Goal: Information Seeking & Learning: Find specific page/section

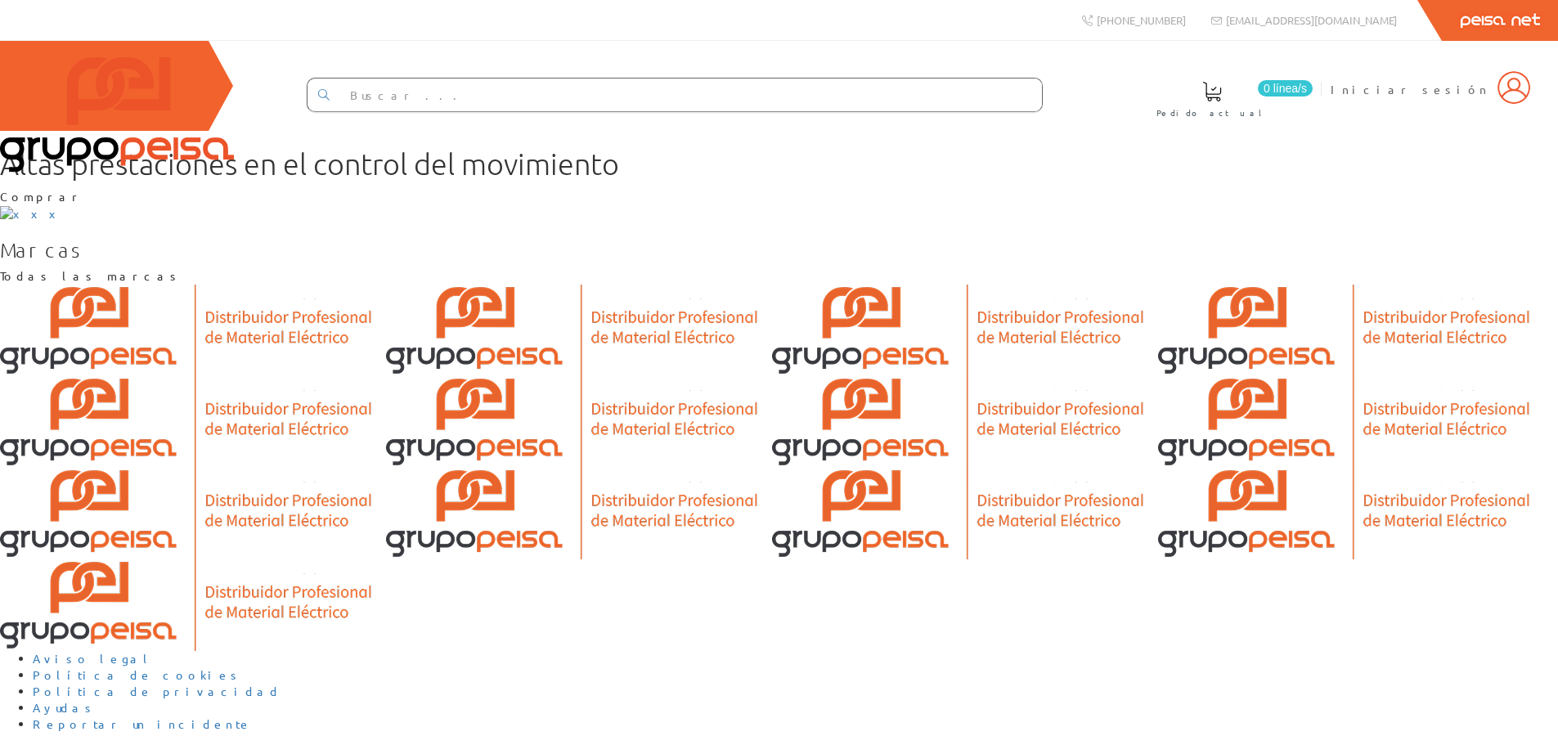
click at [679, 96] on input "text" at bounding box center [690, 94] width 702 height 33
type input "cable"
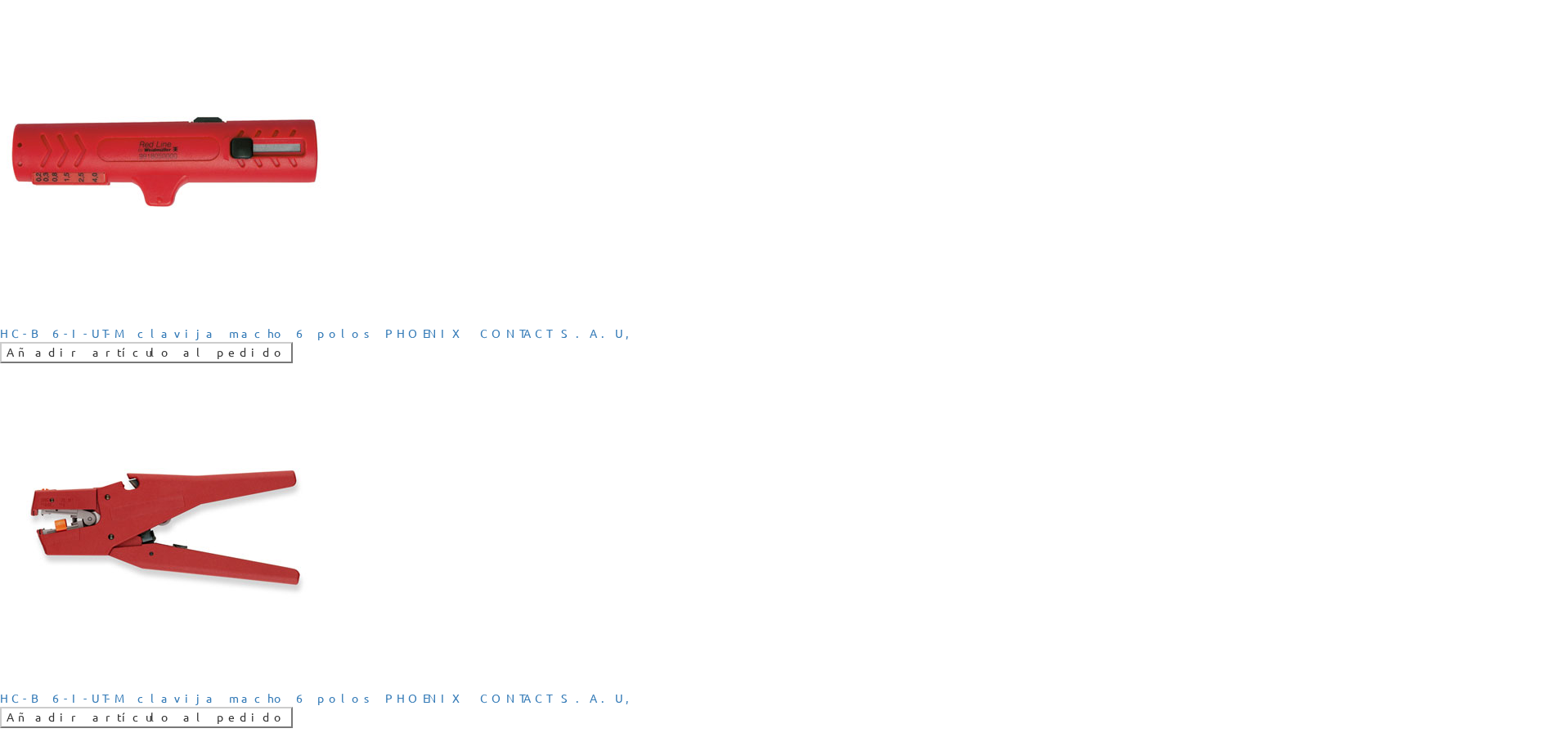
scroll to position [2044, 0]
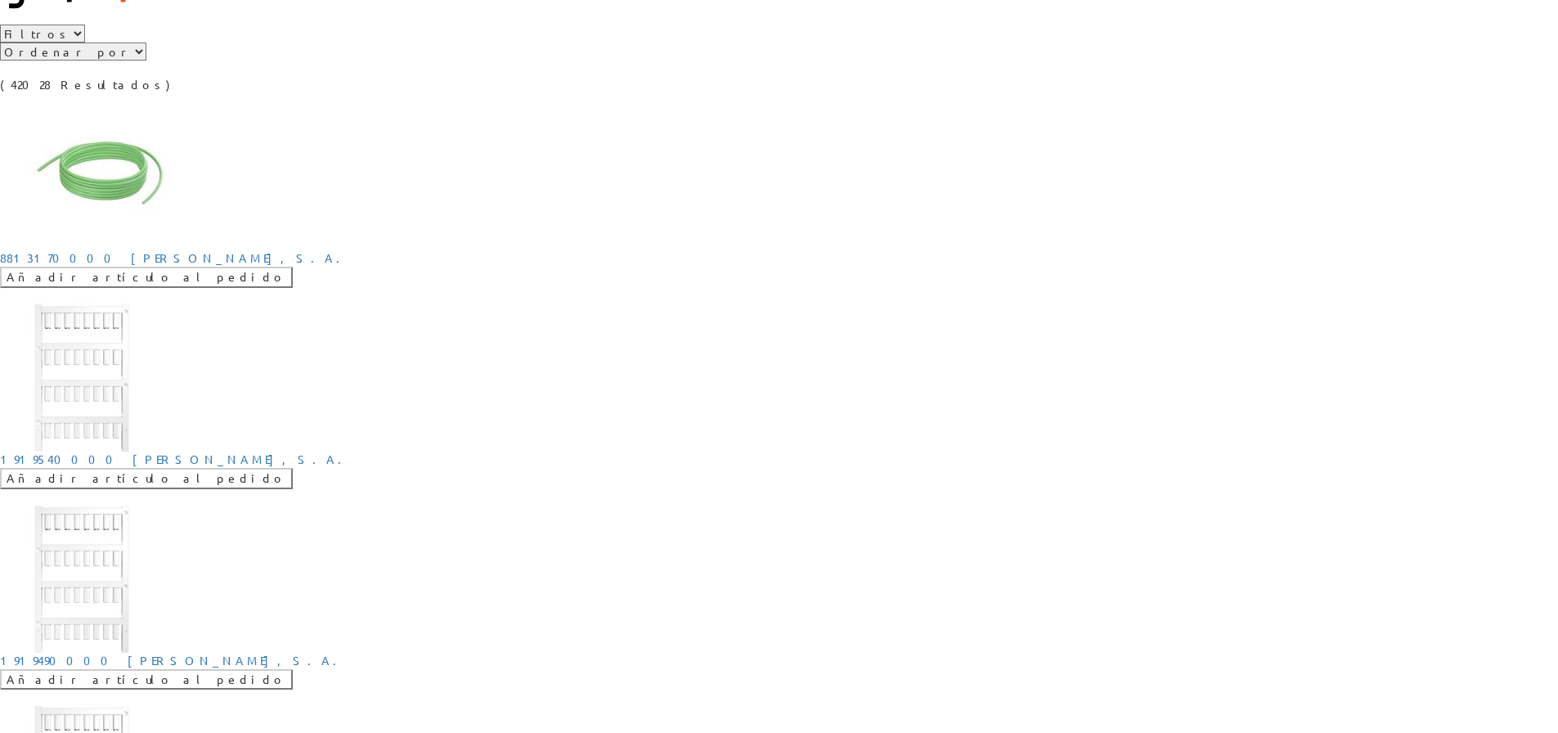
scroll to position [327, 0]
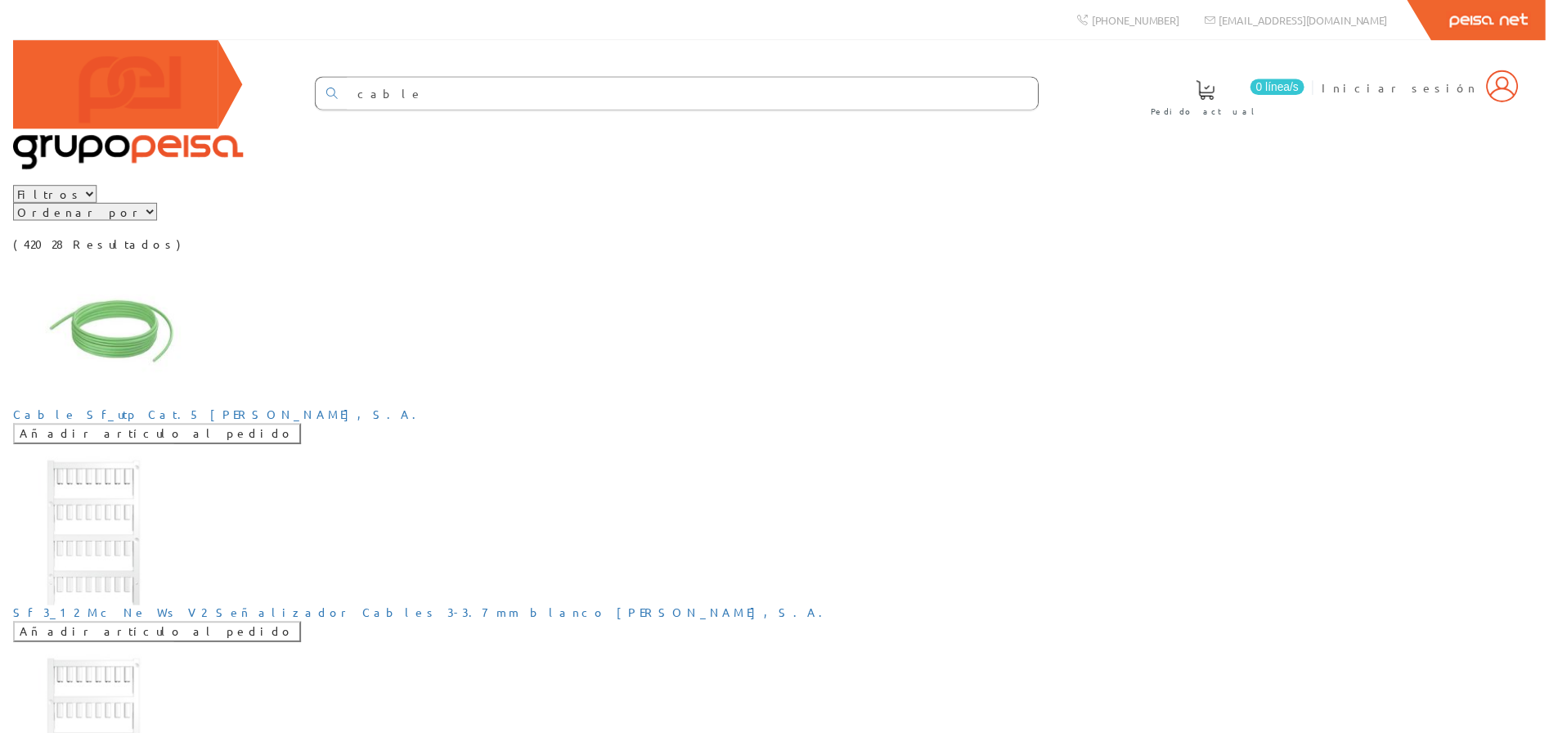
scroll to position [327, 0]
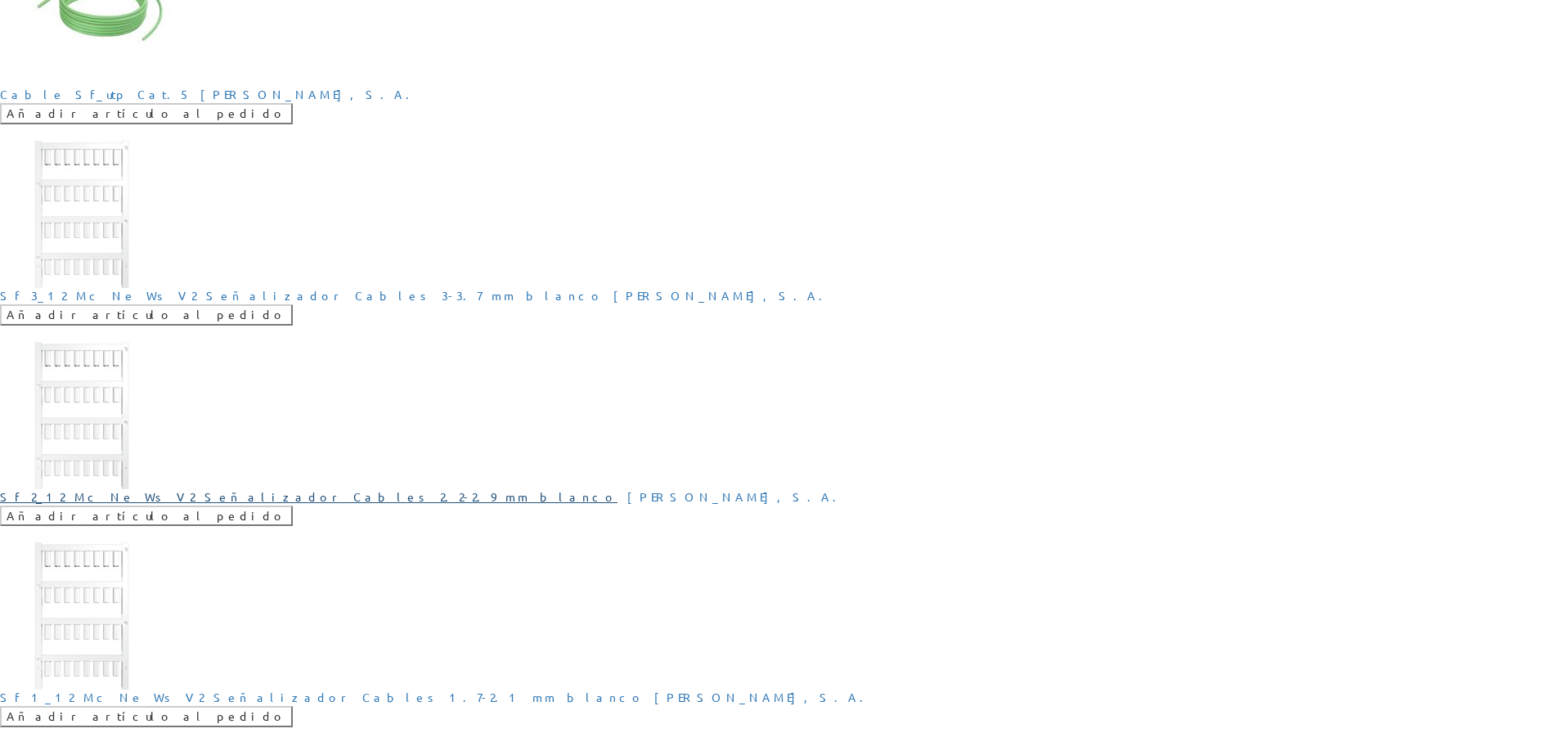
click at [617, 489] on link "Sf 2_12 Mc Ne Ws V2 Señalizador Cables 2.2-2.9 mm blanco" at bounding box center [308, 496] width 617 height 15
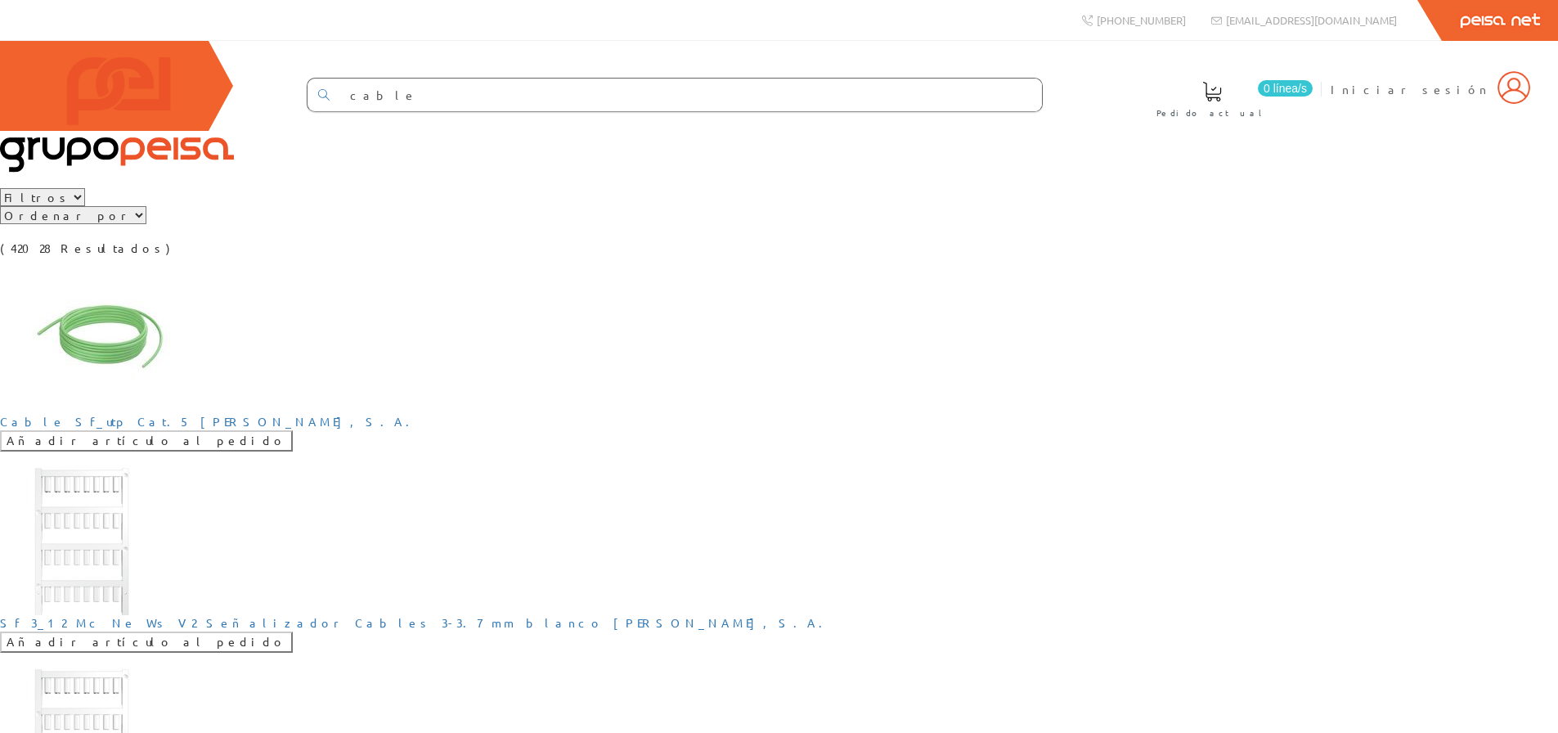
click at [146, 224] on select "Ordenar por Tipo 1 Tipo 2 Tipo 3" at bounding box center [73, 215] width 146 height 18
click at [68, 206] on select "Filtros Tipo 1 Tipo 2 Tipo 3" at bounding box center [42, 197] width 85 height 18
click at [85, 206] on select "Filtros Tipo 1 Tipo 2 Tipo 3" at bounding box center [42, 197] width 85 height 18
click at [423, 257] on div "Filtros Tipo 1 Tipo 2 Tipo 3 Ordenar por Tipo 1 Tipo 2 Tipo 3 (42028 Resultados)" at bounding box center [779, 222] width 1558 height 69
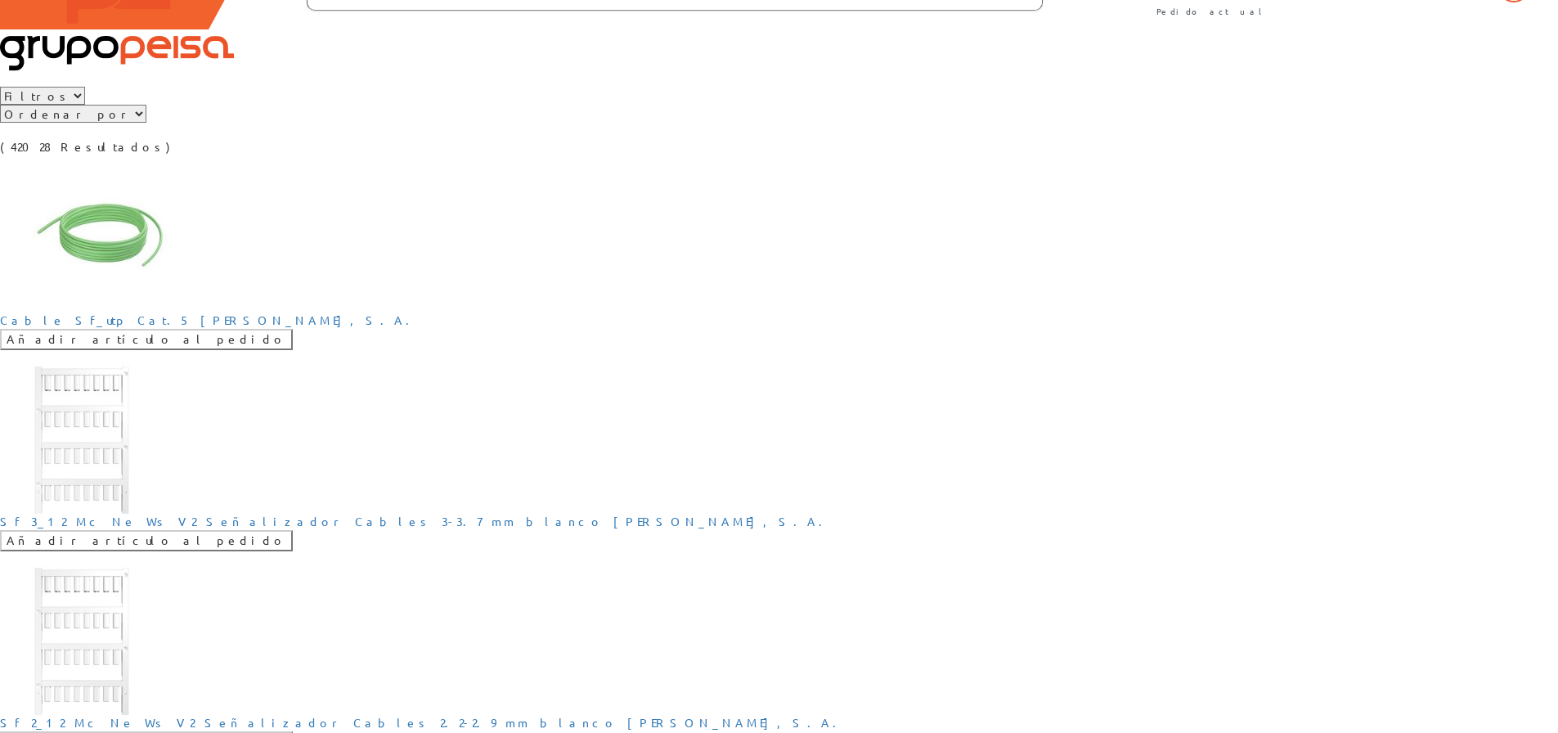
scroll to position [82, 0]
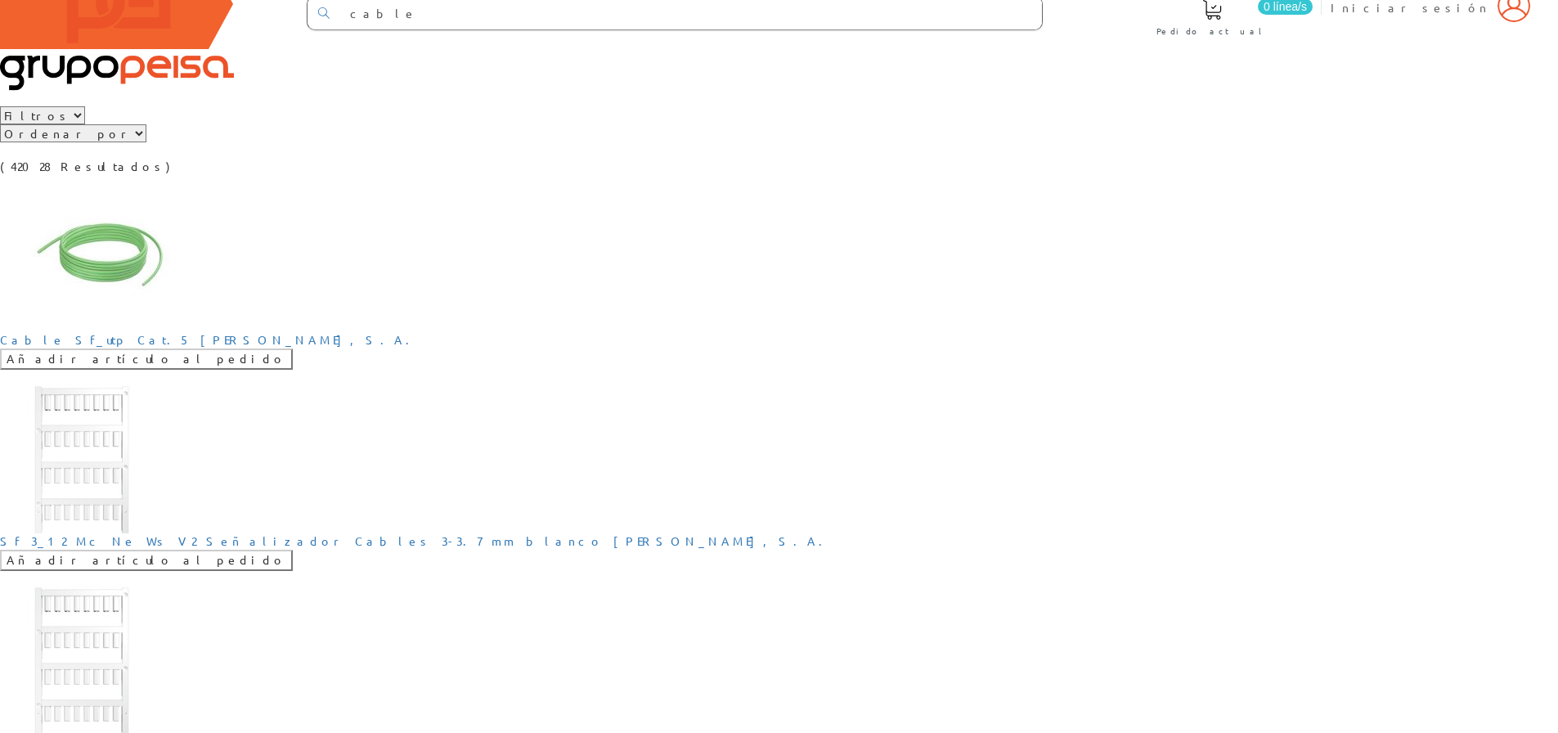
click at [85, 124] on select "Filtros Tipo 1 Tipo 2 Tipo 3" at bounding box center [42, 115] width 85 height 18
click at [146, 142] on select "Ordenar por Tipo 1 Tipo 2 Tipo 3" at bounding box center [73, 133] width 146 height 18
click at [473, 175] on div "Filtros Tipo 1 Tipo 2 Tipo 3 Ordenar por Tipo 1 Tipo 2 Tipo 3 (42028 Resultados)" at bounding box center [779, 140] width 1558 height 69
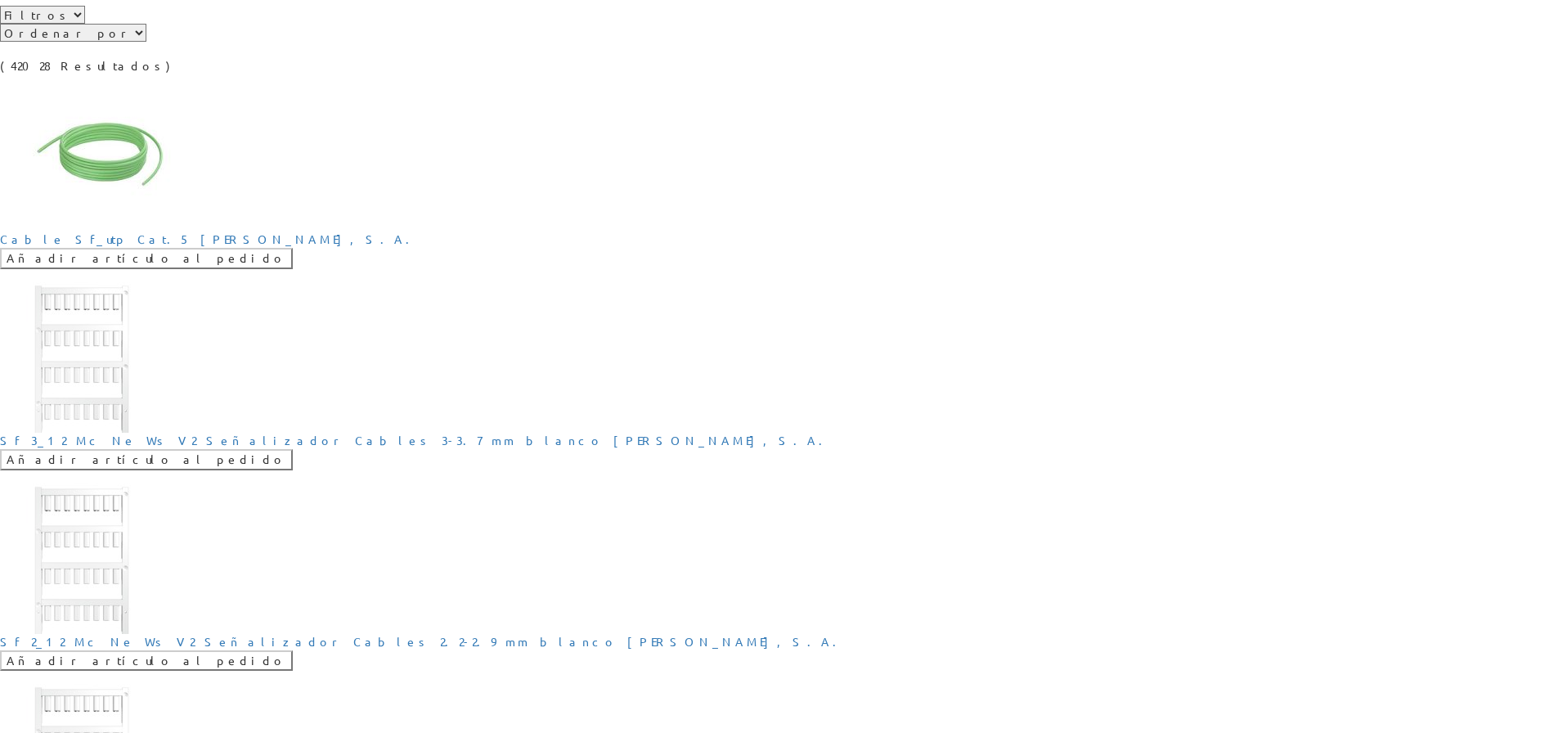
scroll to position [0, 0]
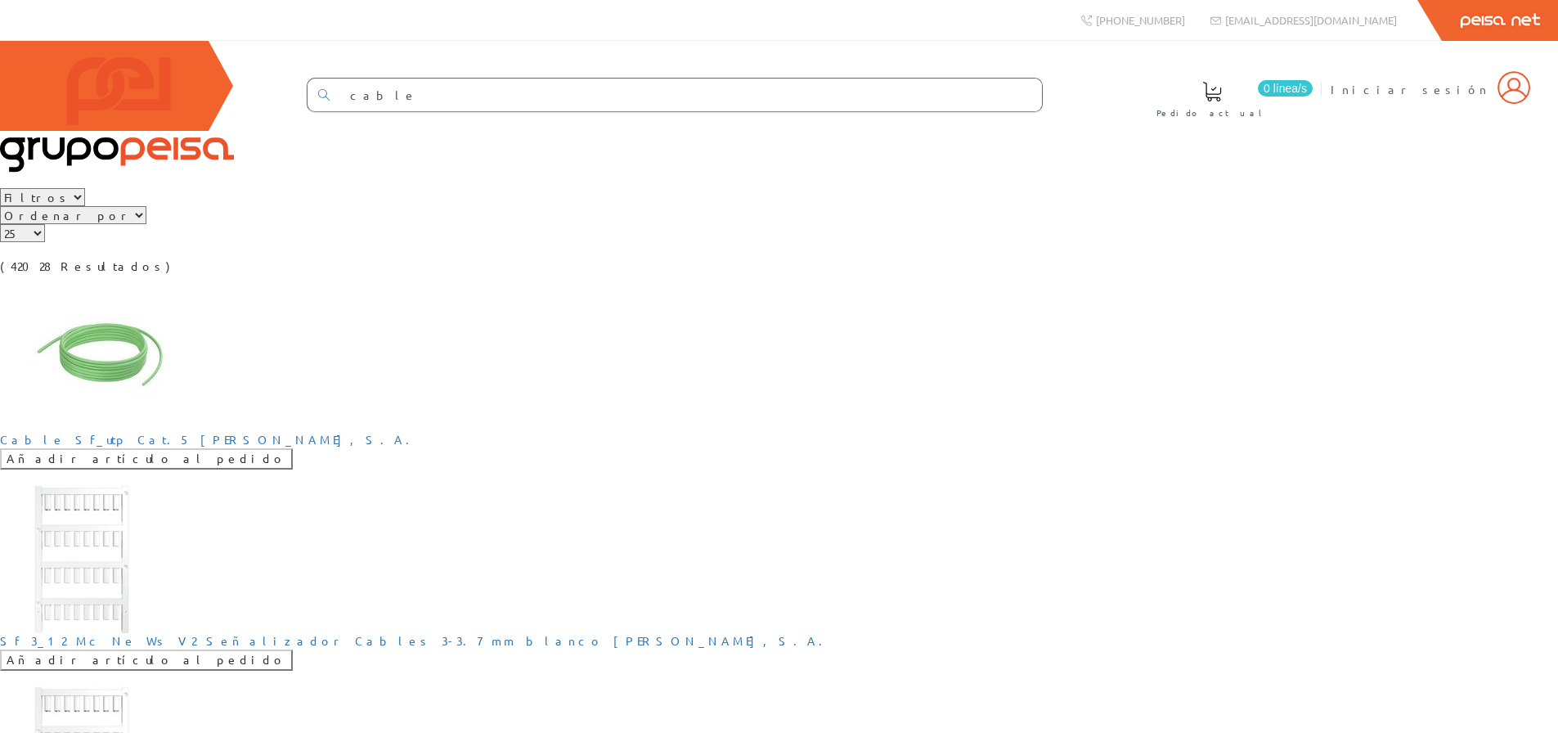
click at [45, 242] on select "5 15 25 50" at bounding box center [22, 233] width 45 height 18
select select "50"
click at [45, 242] on select "5 15 25 50" at bounding box center [22, 233] width 45 height 18
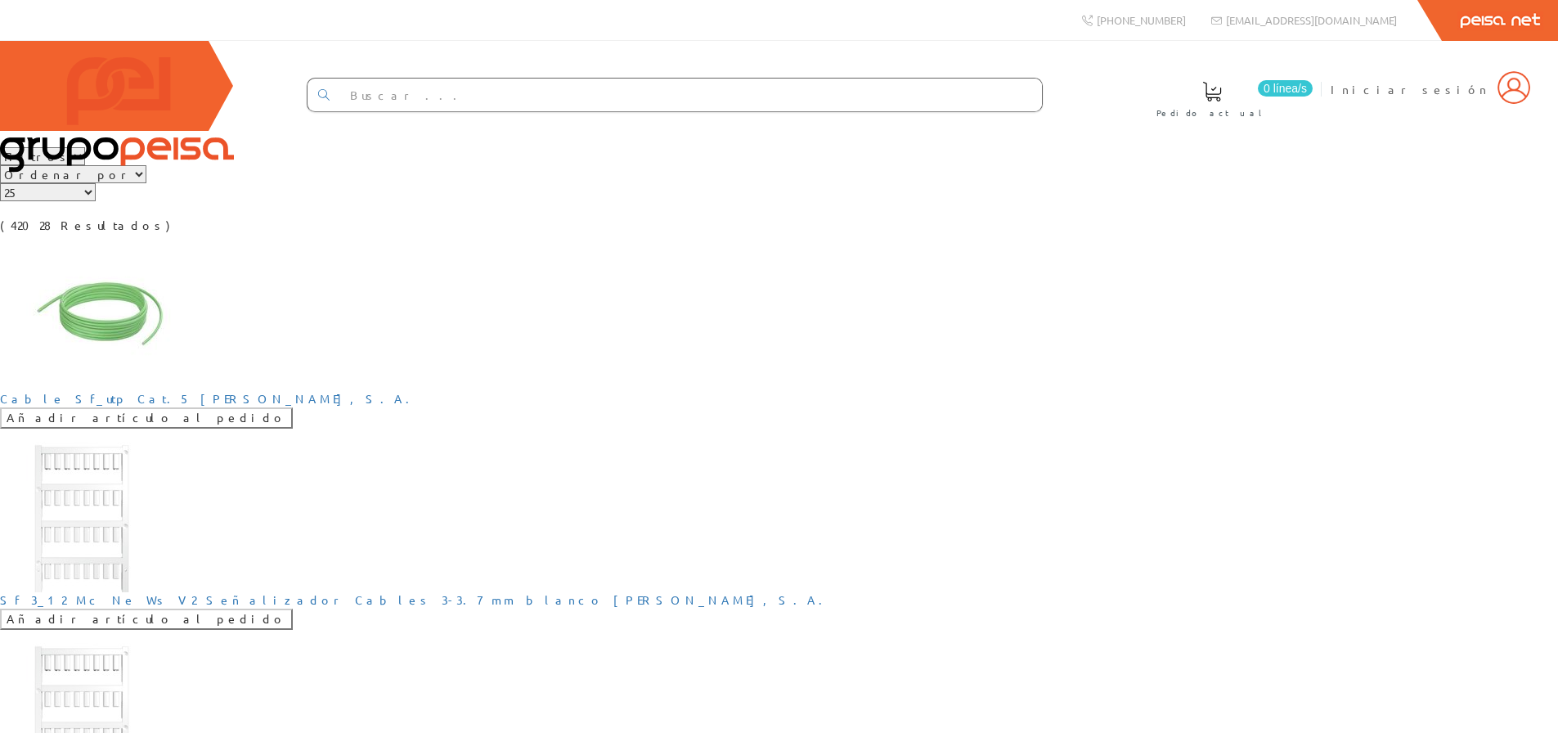
click at [96, 201] on select "Mostrar 5 15 25 50" at bounding box center [48, 192] width 96 height 18
select select
click at [96, 201] on select "Mostrar 5 15 25 50" at bounding box center [48, 192] width 96 height 18
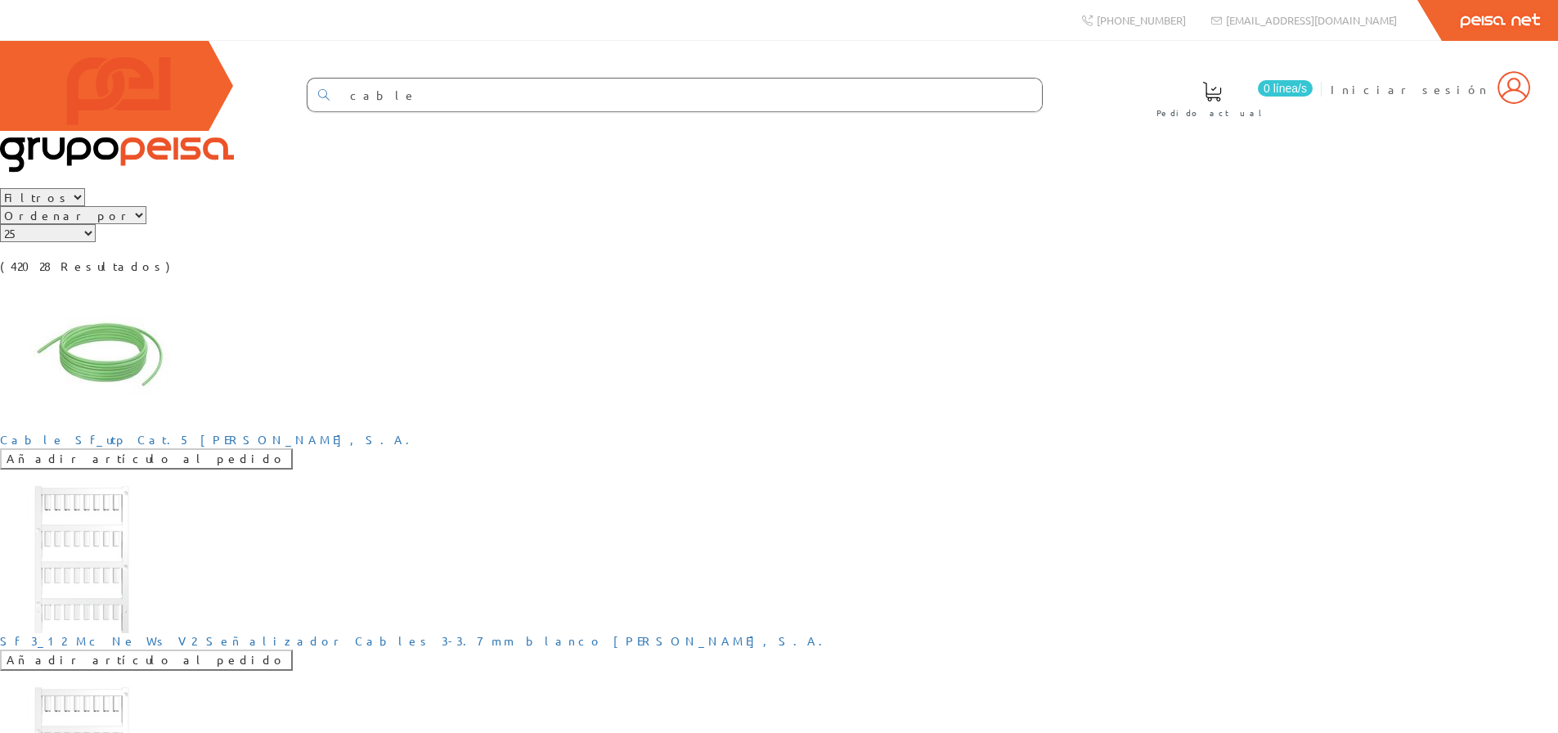
click at [85, 206] on select "Filtros Tipo 1 Tipo 2 Tipo 3" at bounding box center [42, 197] width 85 height 18
click at [146, 224] on select "Ordenar por Tipo 1 Tipo 2 Tipo 3" at bounding box center [73, 215] width 146 height 18
click at [233, 206] on select "Fabricante PHOENIX CONTACT S.A.U, PEMSA CABLE MANAGEMENT S.A. SIEMENS, S.A. GUI…" at bounding box center [268, 197] width 537 height 18
click at [146, 224] on select "Ordenar por Tipo 1 Tipo 2 Tipo 3" at bounding box center [73, 215] width 146 height 18
click at [662, 266] on div "Fabricante PHOENIX CONTACT S.A.U, PEMSA CABLE MANAGEMENT S.A. SIEMENS, S.A. GUI…" at bounding box center [779, 231] width 1558 height 87
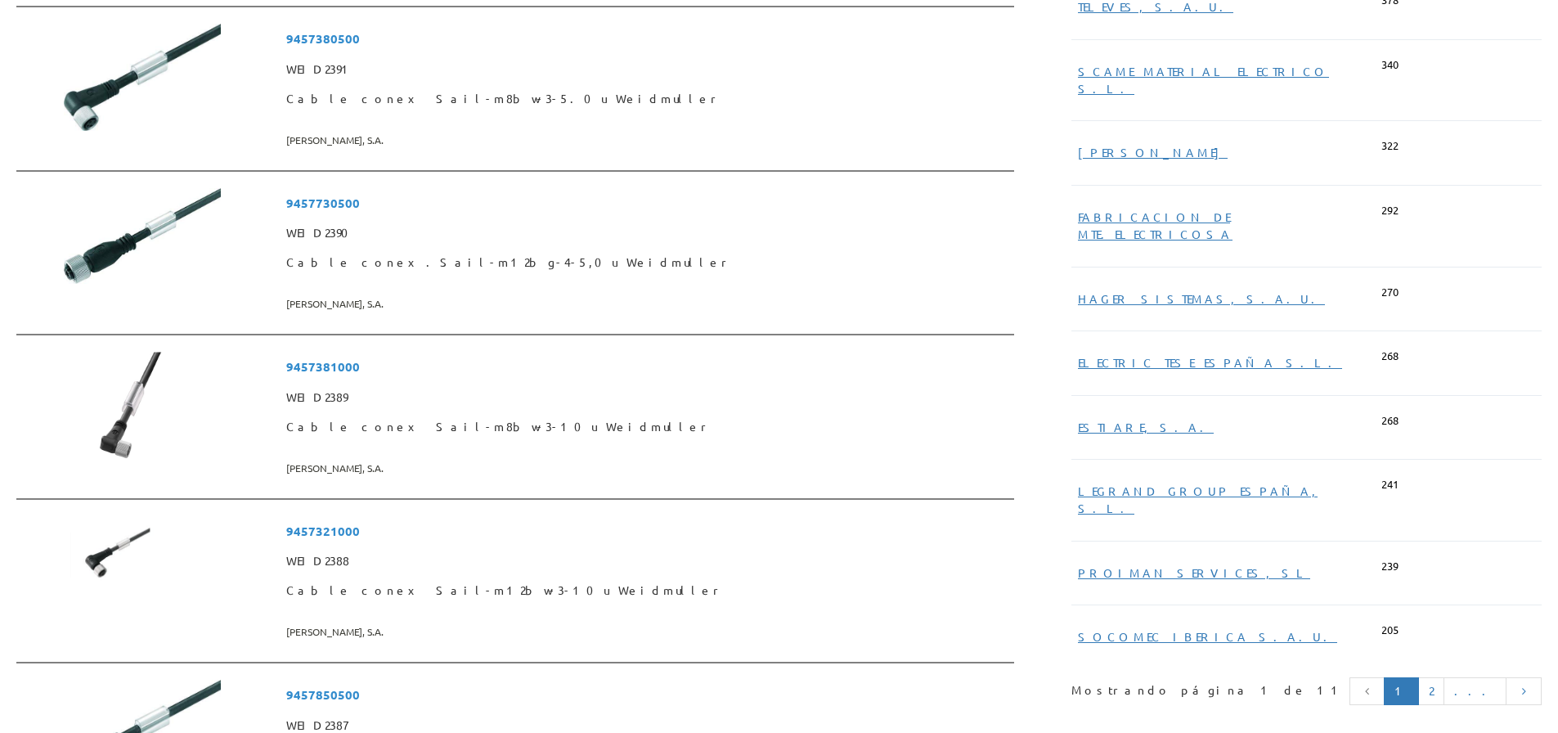
scroll to position [8340, 0]
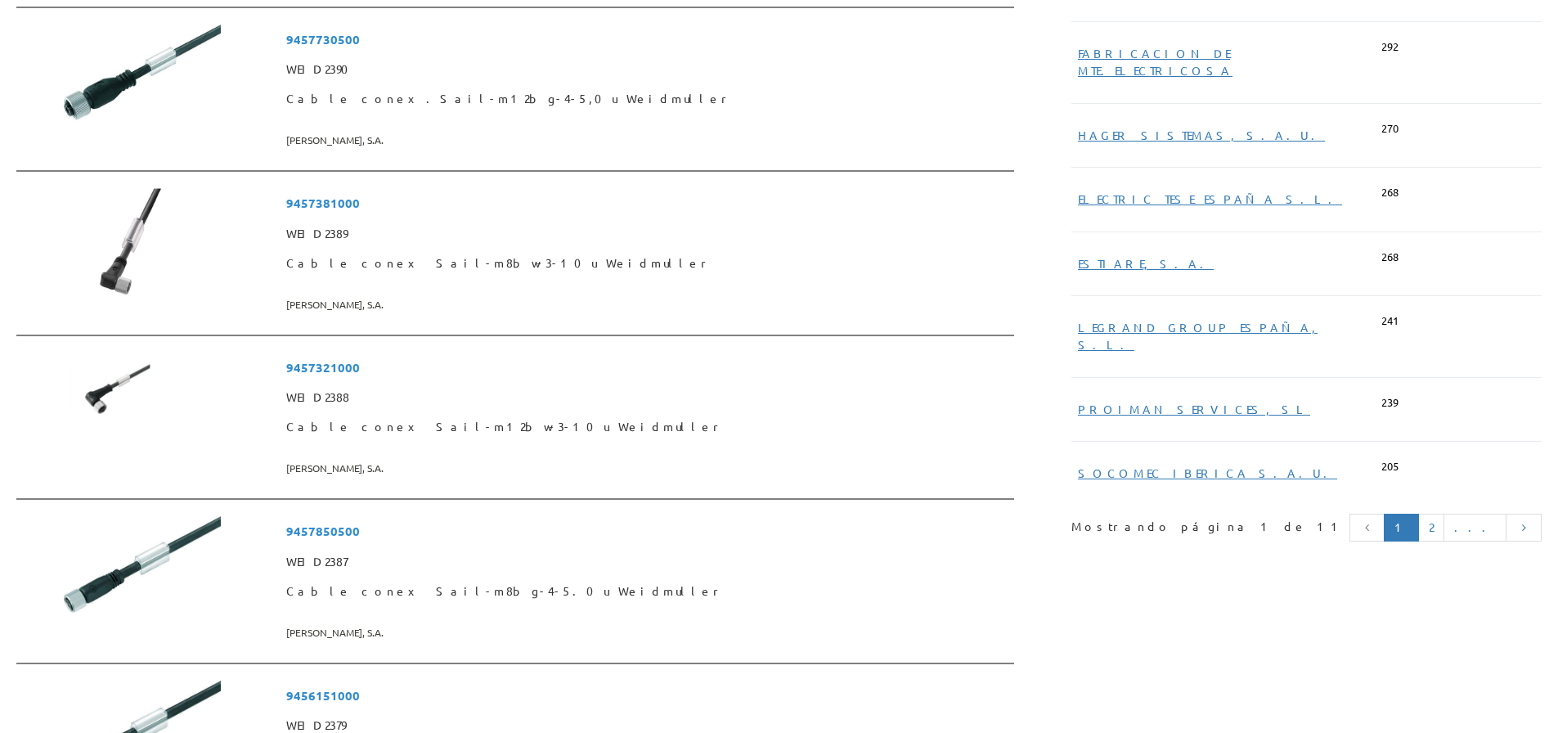
drag, startPoint x: 110, startPoint y: 238, endPoint x: 14, endPoint y: 236, distance: 96.5
copy div "Mostrando página"
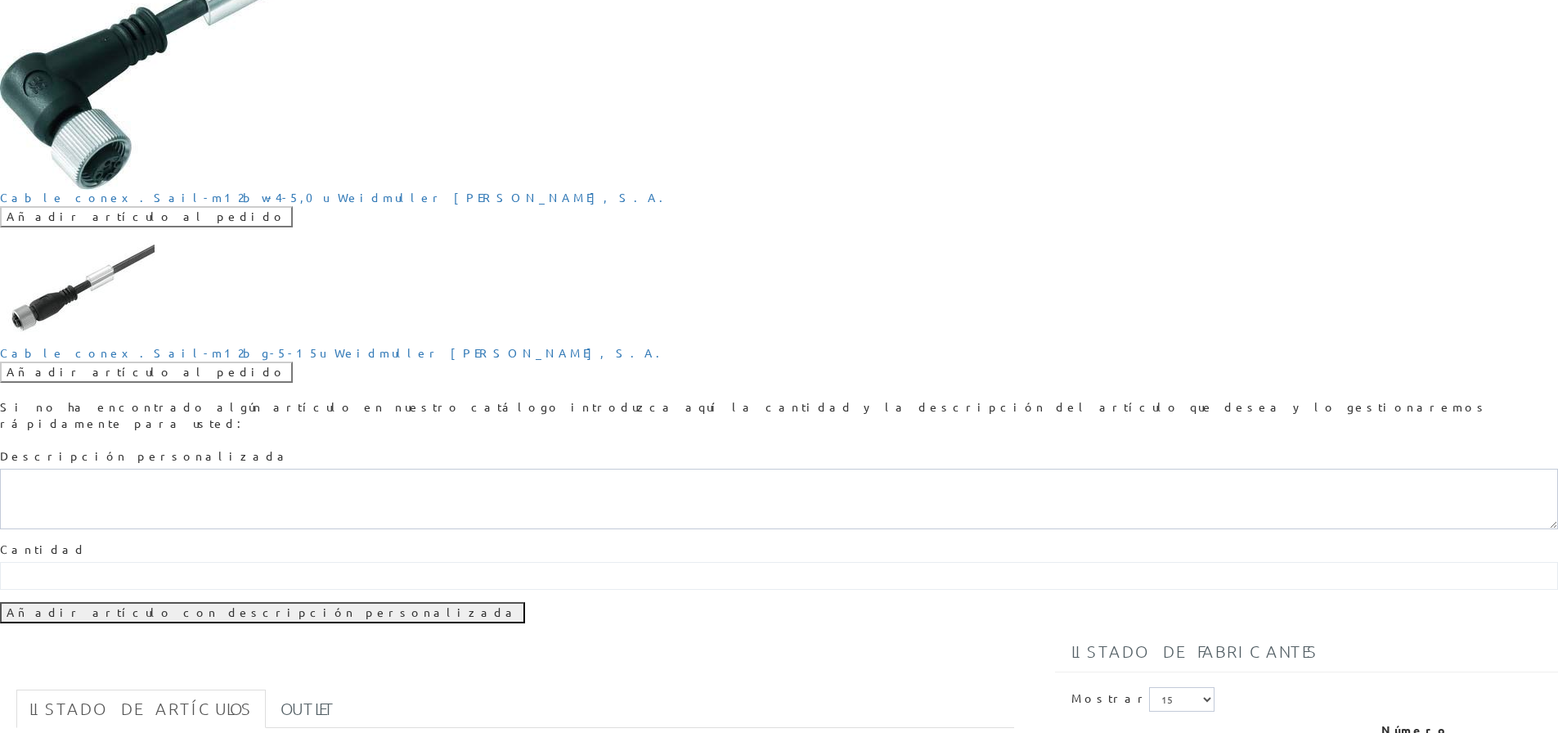
scroll to position [6868, 0]
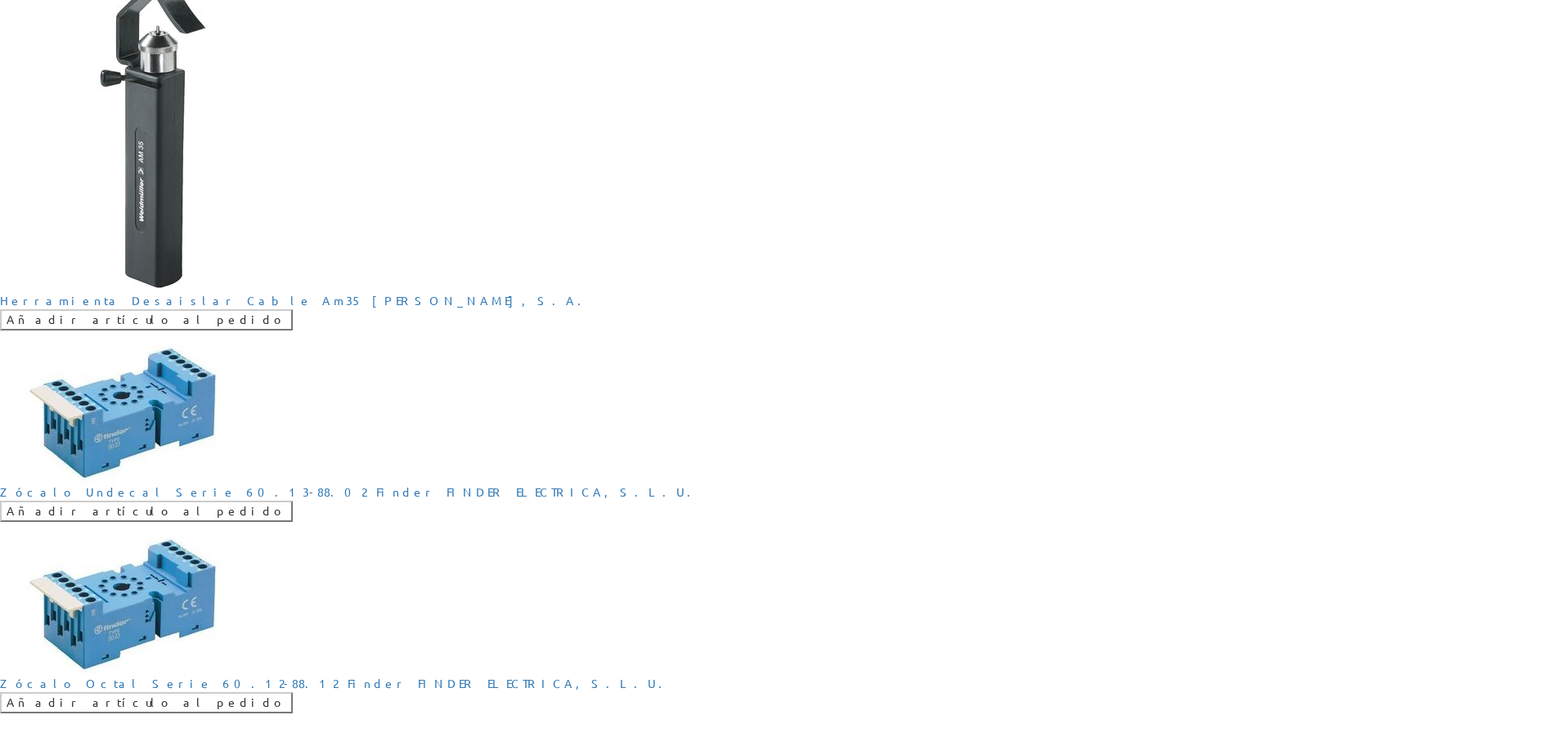
scroll to position [3925, 0]
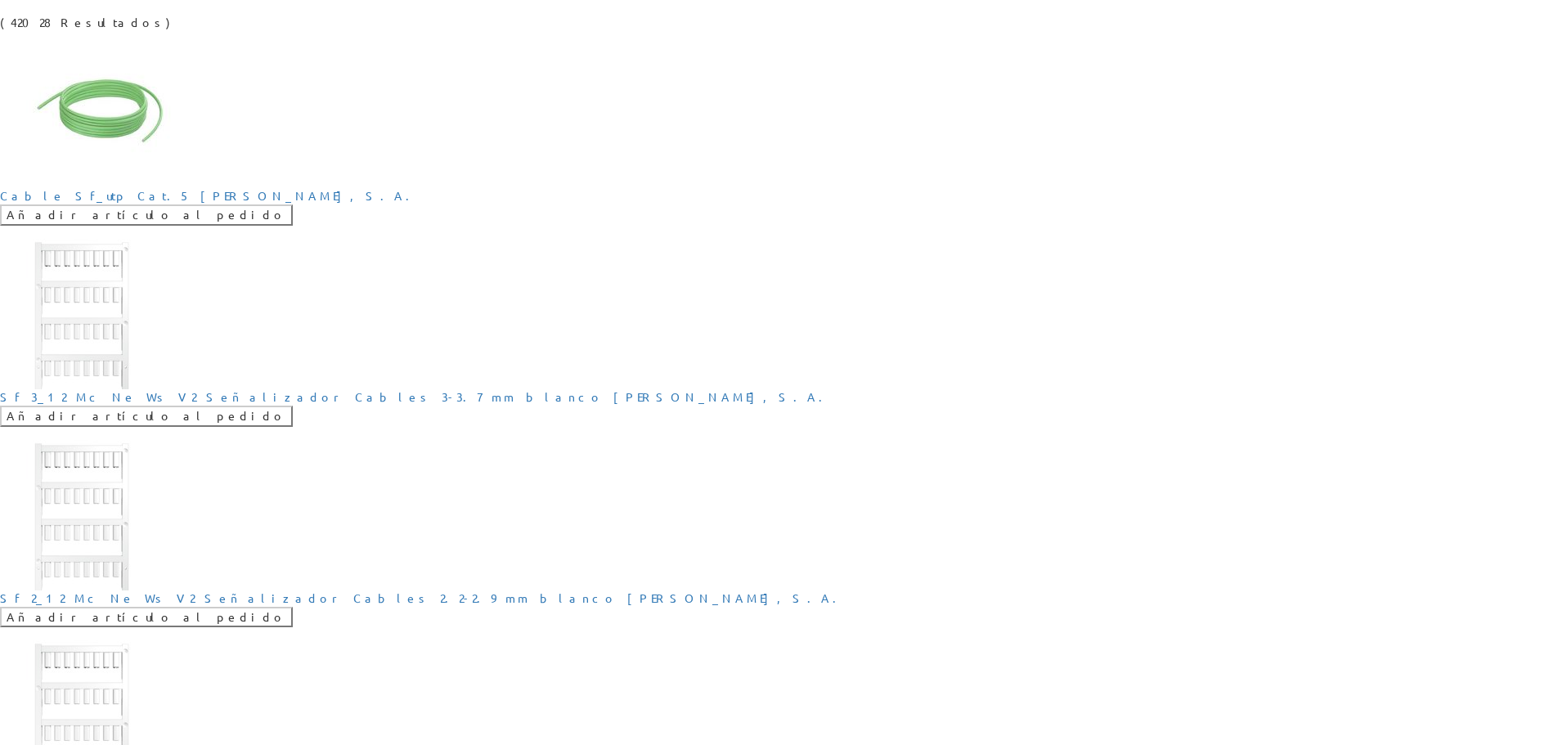
scroll to position [245, 0]
